Goal: Find specific page/section: Find specific page/section

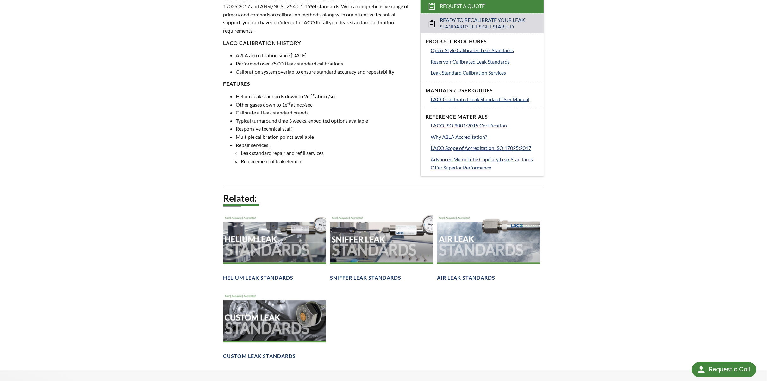
scroll to position [285, 0]
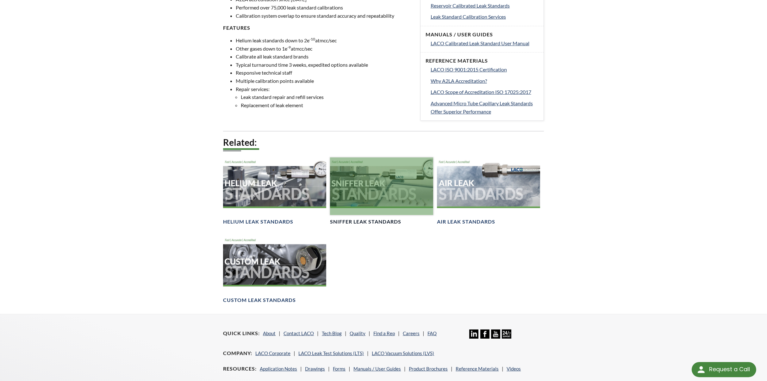
click at [374, 221] on h4 "Sniffer Leak Standards" at bounding box center [365, 222] width 71 height 7
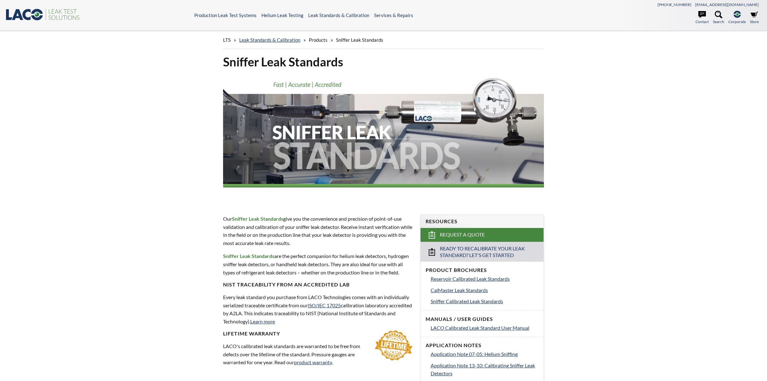
select select "Widżet języka Tłumacza"
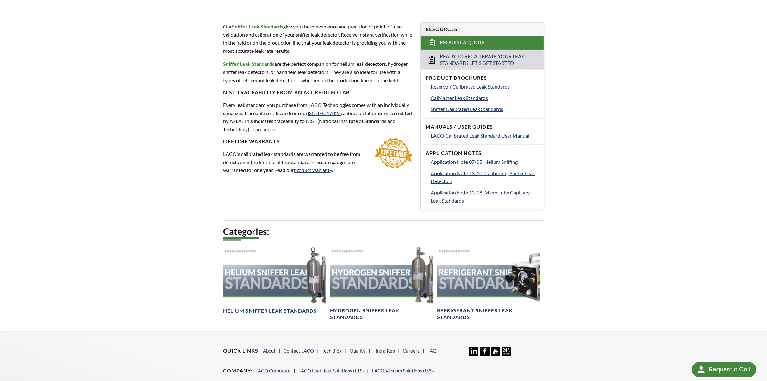
scroll to position [253, 0]
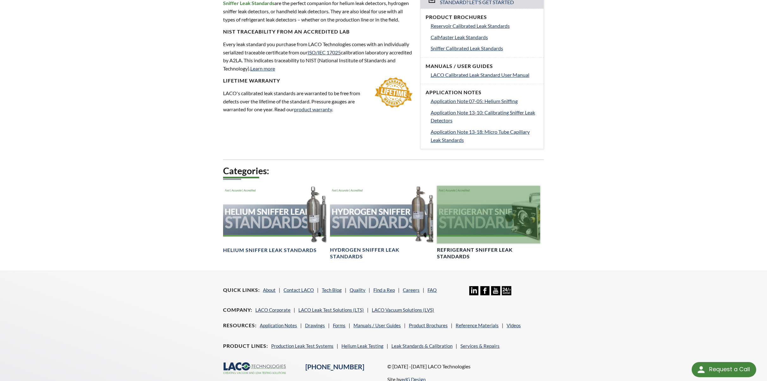
click at [457, 255] on h4 "Refrigerant Sniffer Leak Standards" at bounding box center [488, 253] width 103 height 13
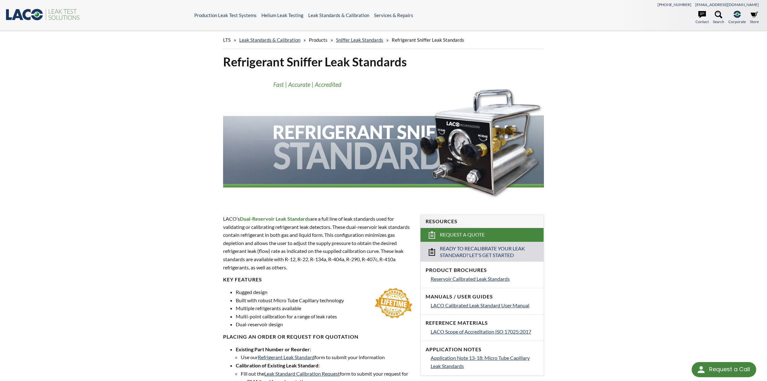
click at [161, 186] on div "LTS » Leak Standards & Calibration » Products » Sniffer Leak Standards » Refrig…" at bounding box center [383, 233] width 767 height 405
click at [592, 195] on div "LTS » Leak Standards & Calibration » Products » Sniffer Leak Standards » Refrig…" at bounding box center [383, 233] width 767 height 405
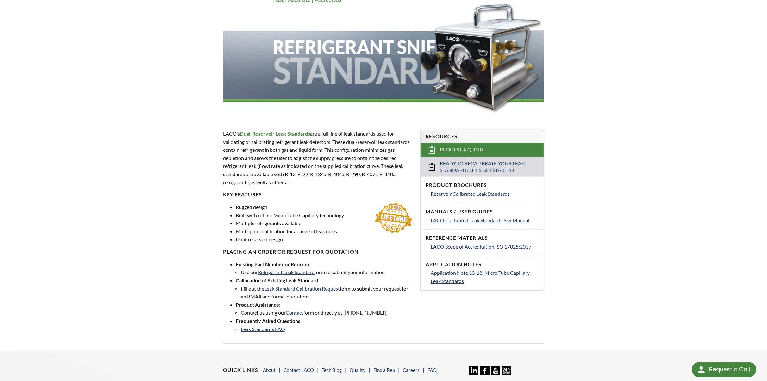
scroll to position [95, 0]
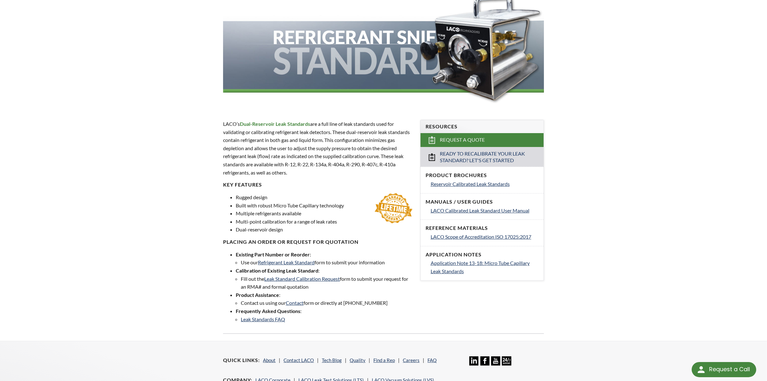
click at [134, 267] on div "LTS » Leak Standards & Calibration » Products » Sniffer Leak Standards » Refrig…" at bounding box center [383, 138] width 767 height 405
click at [595, 149] on div "LTS » Leak Standards & Calibration » Products » Sniffer Leak Standards » Refrig…" at bounding box center [383, 138] width 767 height 405
